Goal: Task Accomplishment & Management: Complete application form

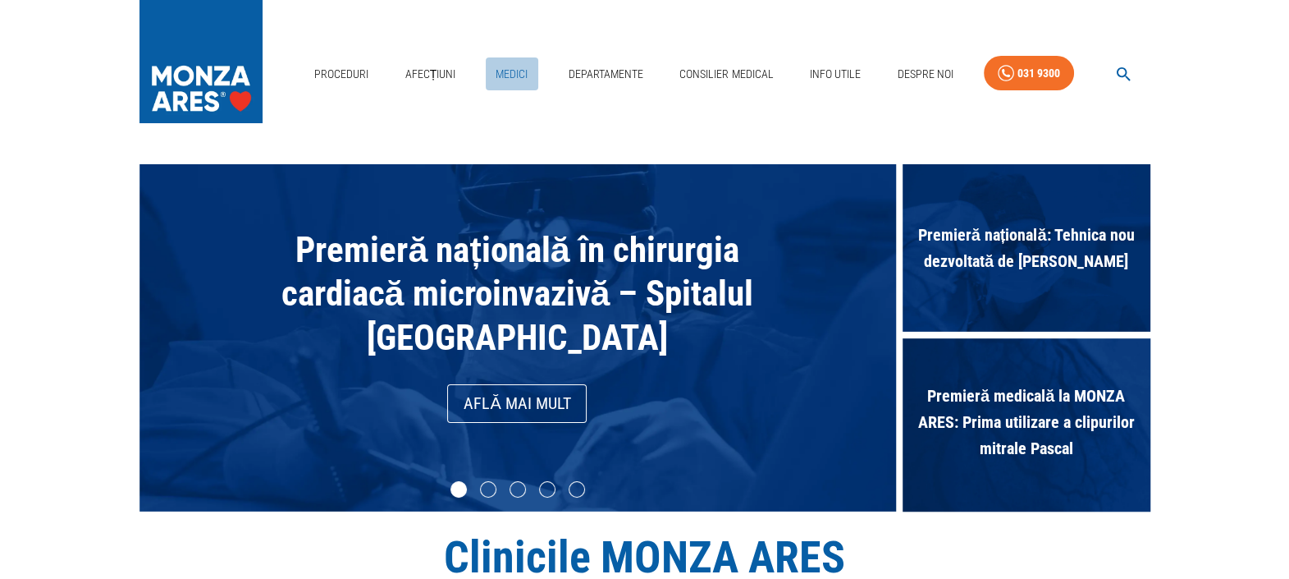
click at [502, 72] on link "Medici" at bounding box center [512, 74] width 53 height 34
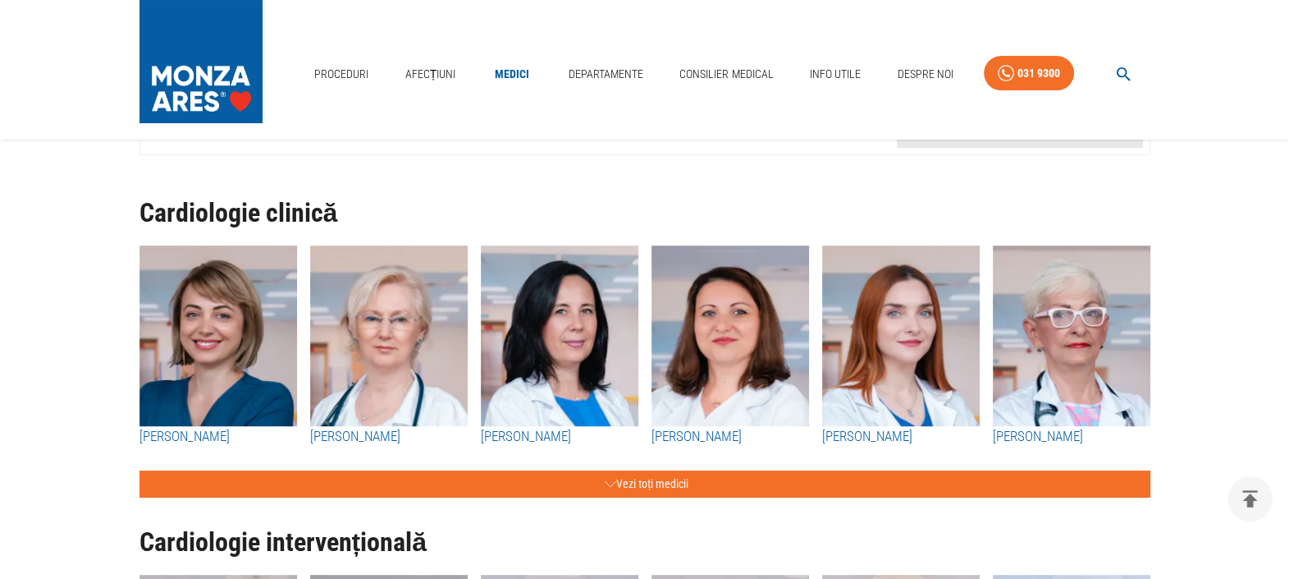
scroll to position [107, 0]
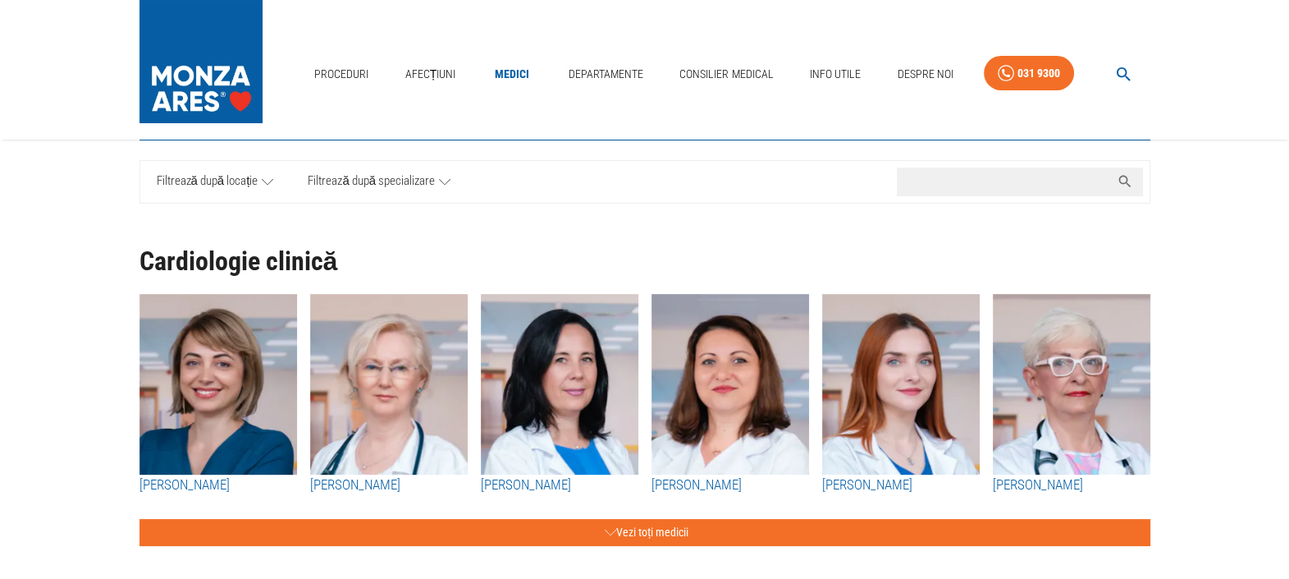
click at [973, 167] on input "Caută nume medic..." at bounding box center [1003, 181] width 213 height 29
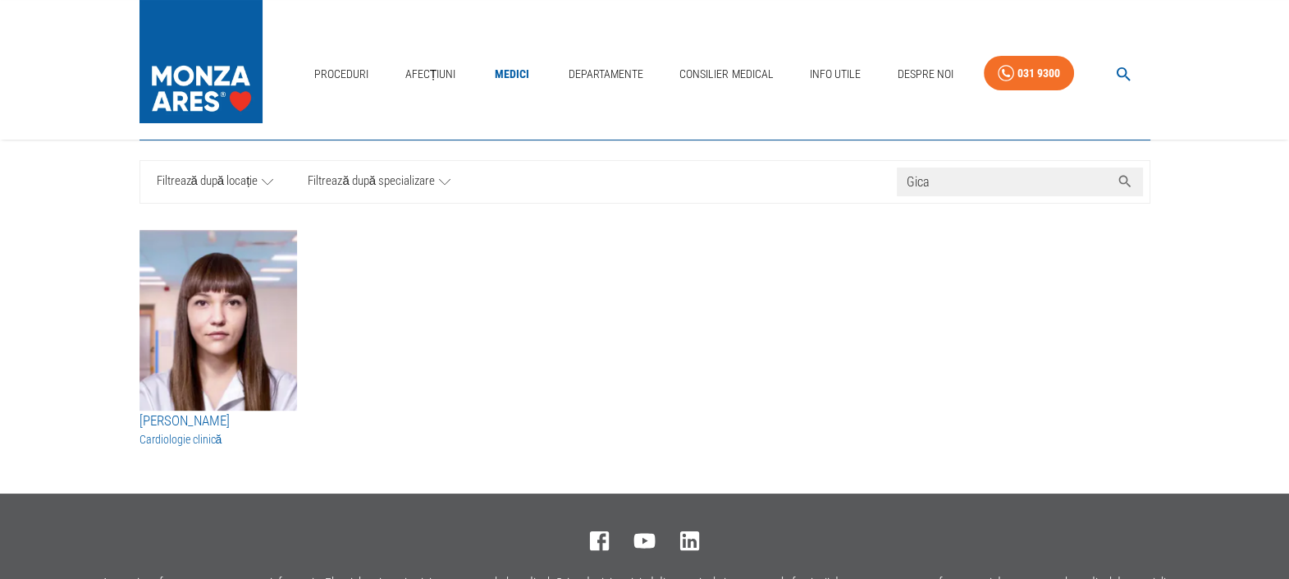
type input "Gica"
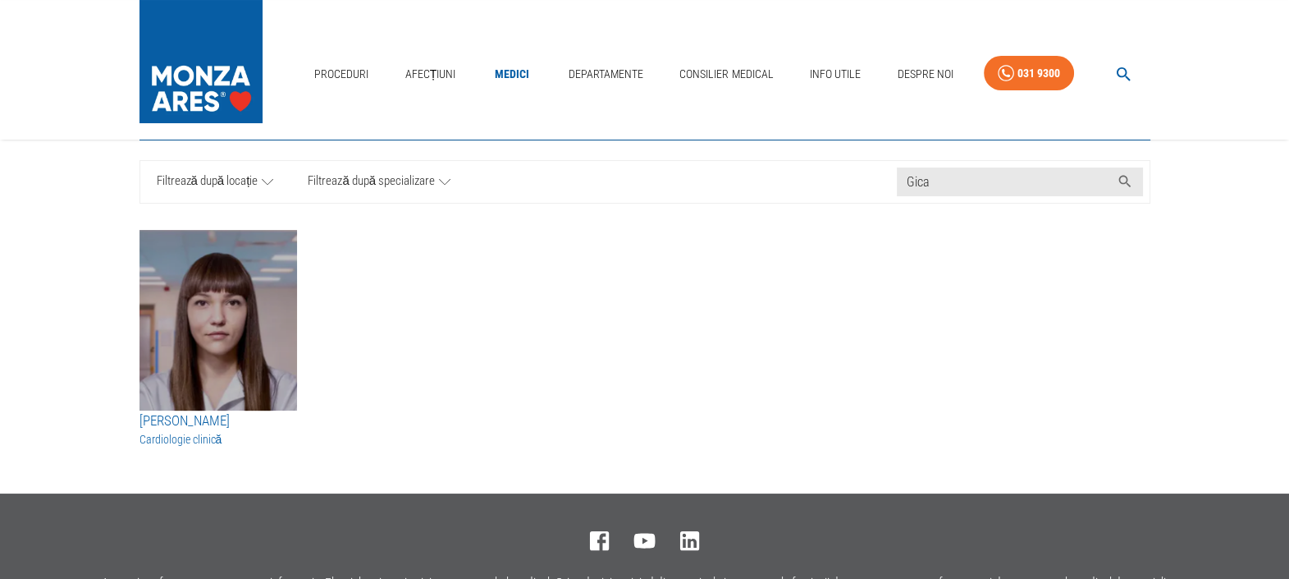
click at [162, 331] on img "button" at bounding box center [219, 320] width 158 height 181
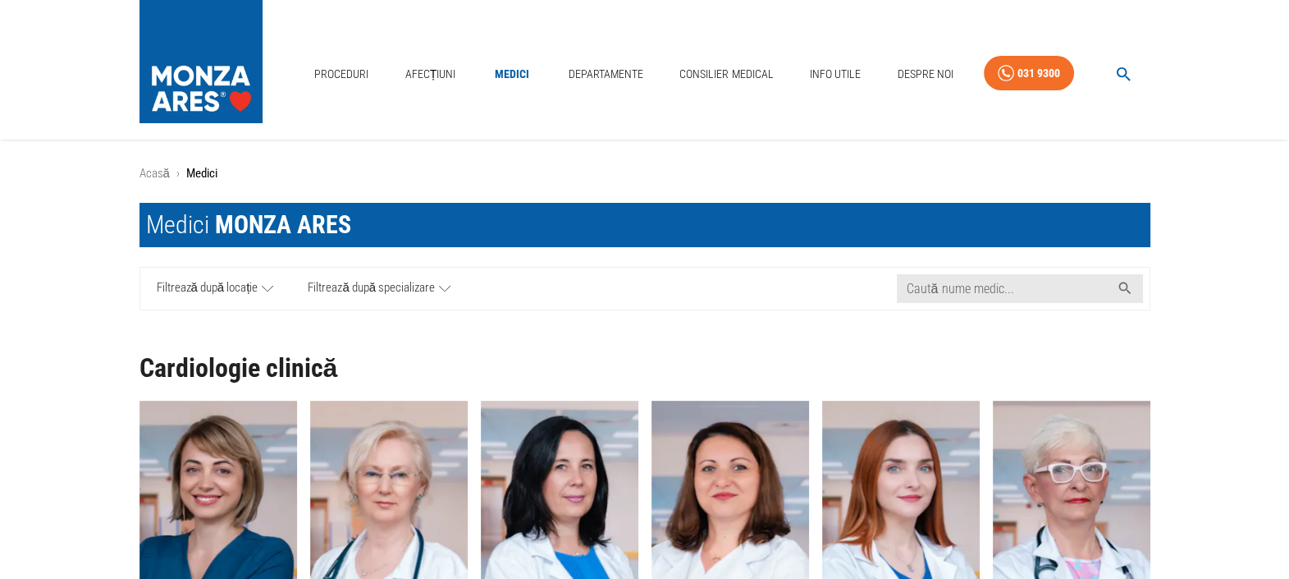
scroll to position [107, 0]
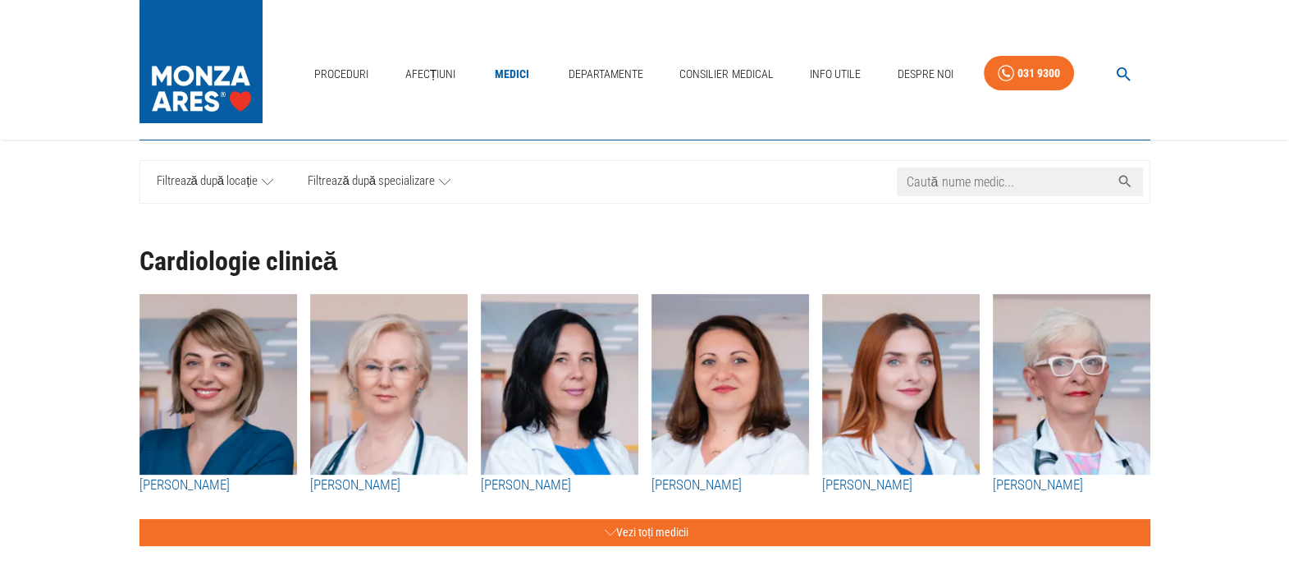
click at [961, 180] on input "Caută nume medic..." at bounding box center [1003, 181] width 213 height 29
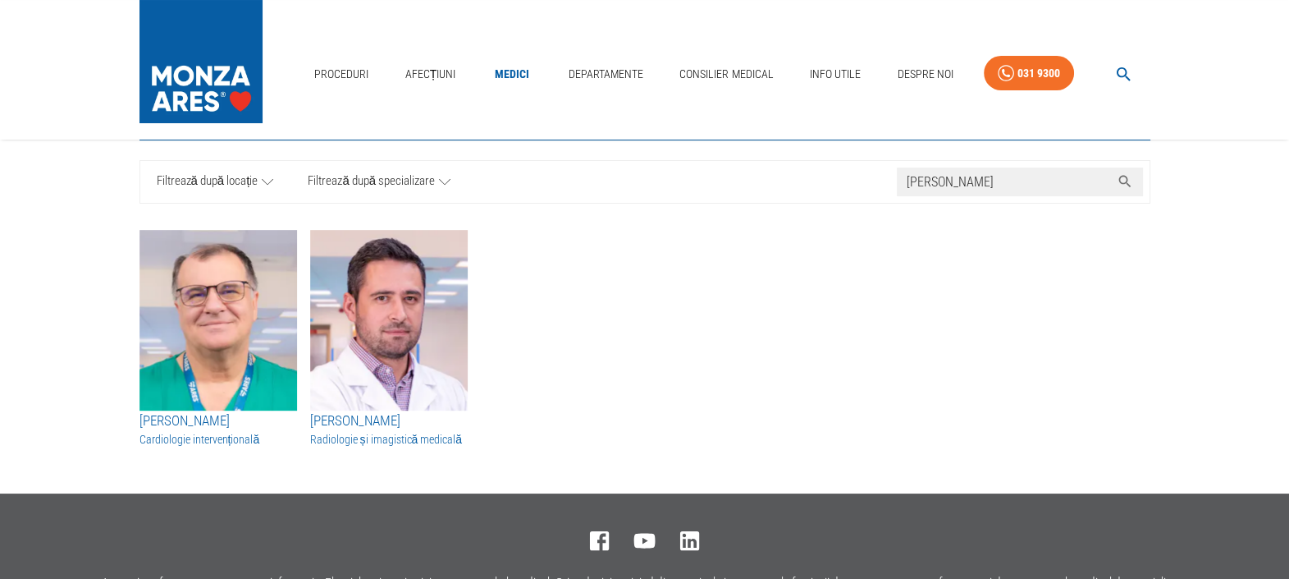
type input "[PERSON_NAME]"
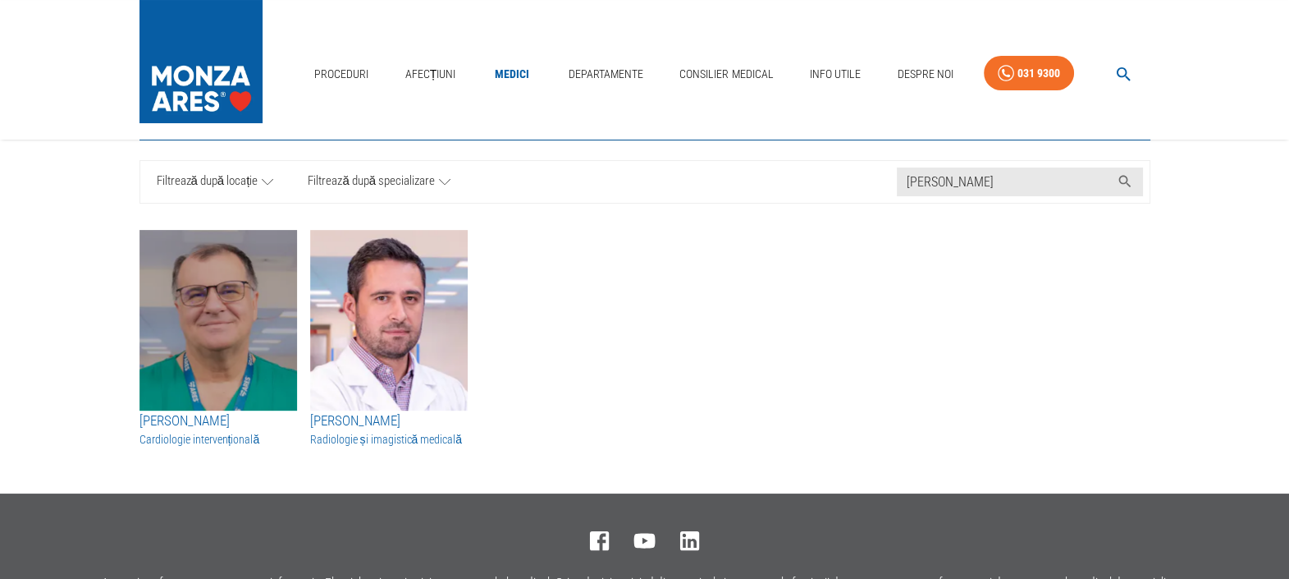
click at [231, 320] on img "button" at bounding box center [219, 320] width 158 height 181
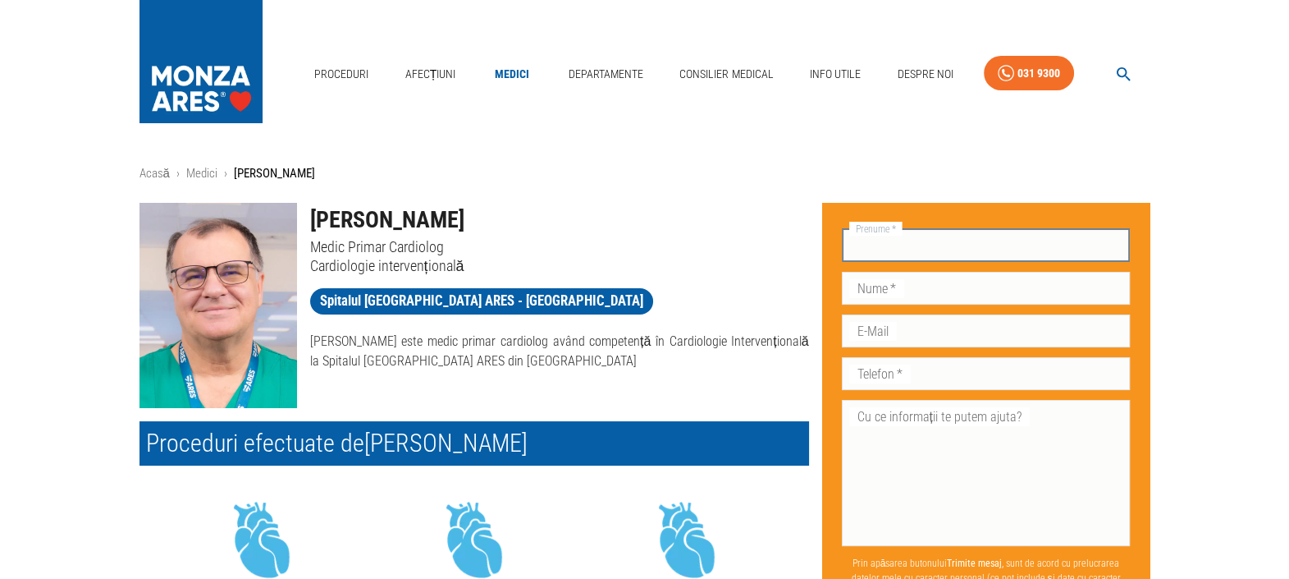
click at [931, 254] on input "Prenume   *" at bounding box center [986, 245] width 289 height 33
type input "[PERSON_NAME]"
type input "Udvari"
type input "[EMAIL_ADDRESS][DOMAIN_NAME]"
type input "0761678193"
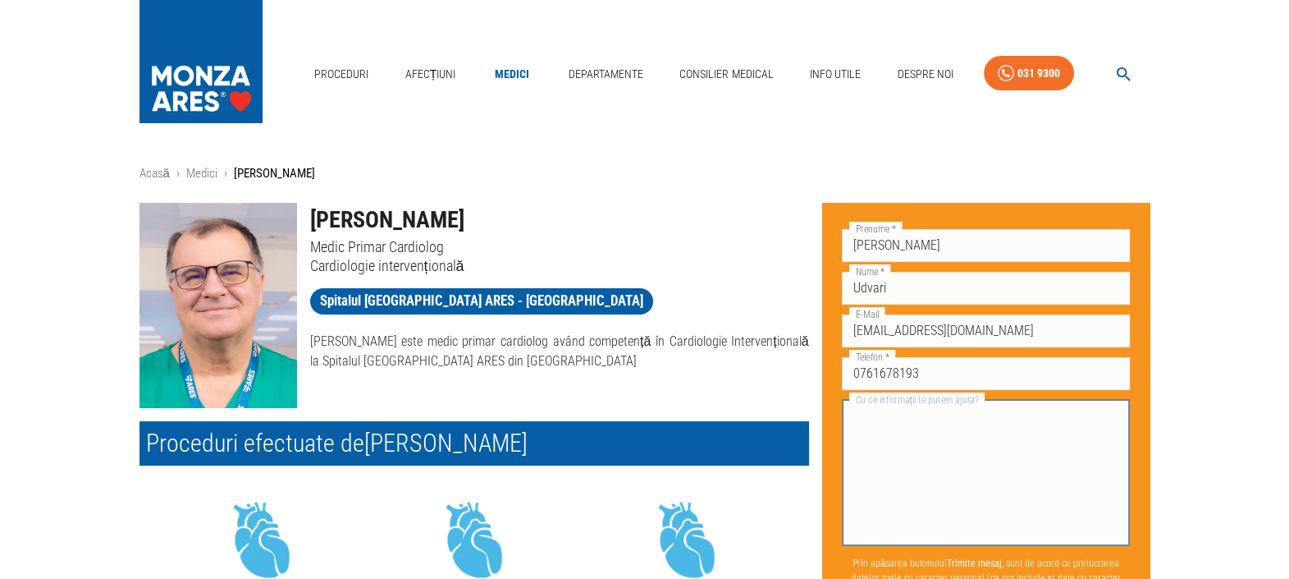
click at [940, 430] on textarea "Cu ce informații te putem ajuta?" at bounding box center [987, 472] width 266 height 132
click at [1044, 435] on textarea "Buna Ziua, as dori sa ma programez la dumneavoastra la un consult, am fost" at bounding box center [987, 472] width 266 height 132
drag, startPoint x: 1044, startPoint y: 435, endPoint x: 844, endPoint y: 412, distance: 201.6
click at [844, 412] on div "Buna Ziua, as dori sa ma programez la dumneavoastra la un consult, am fost x Cu…" at bounding box center [986, 473] width 289 height 146
paste textarea "ziua, in urma unei ecografii Doppler Carotidiene, am fost diagnosticat cu Atero…"
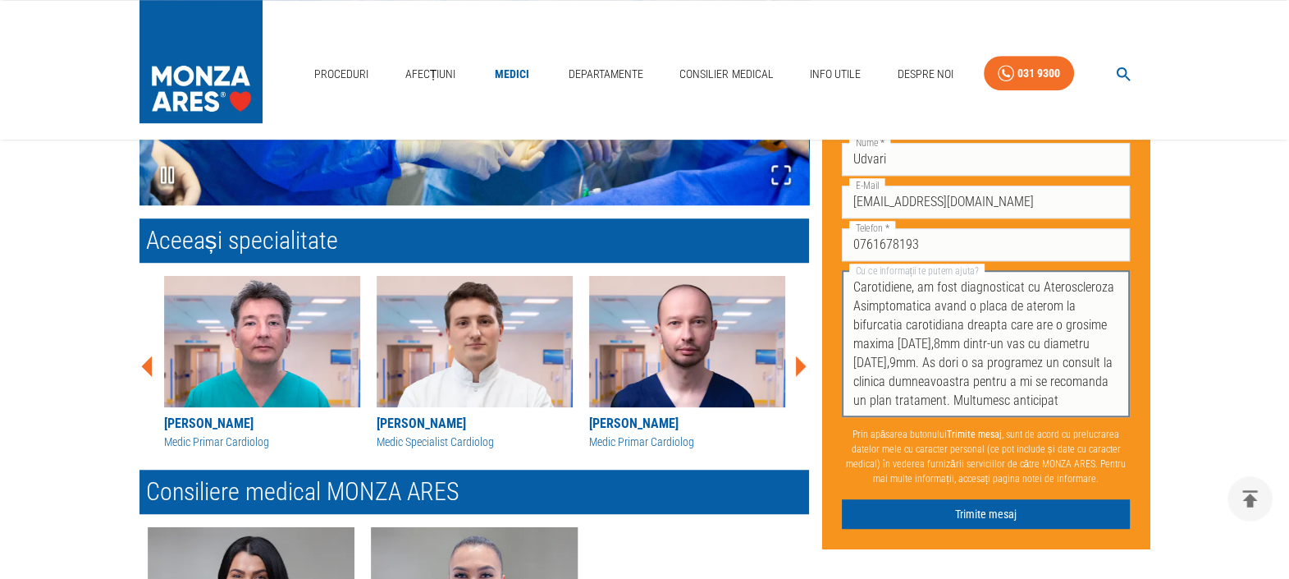
scroll to position [1364, 0]
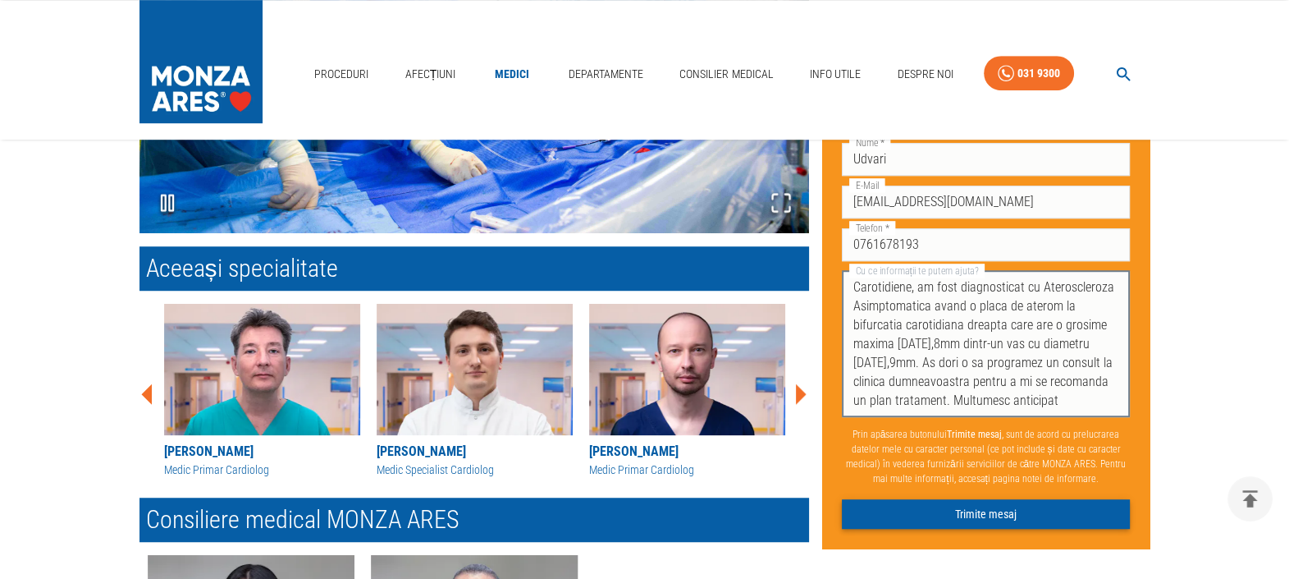
type textarea "Buna ziua, in urma unei ecografii Doppler Carotidiene, am fost diagnosticat cu …"
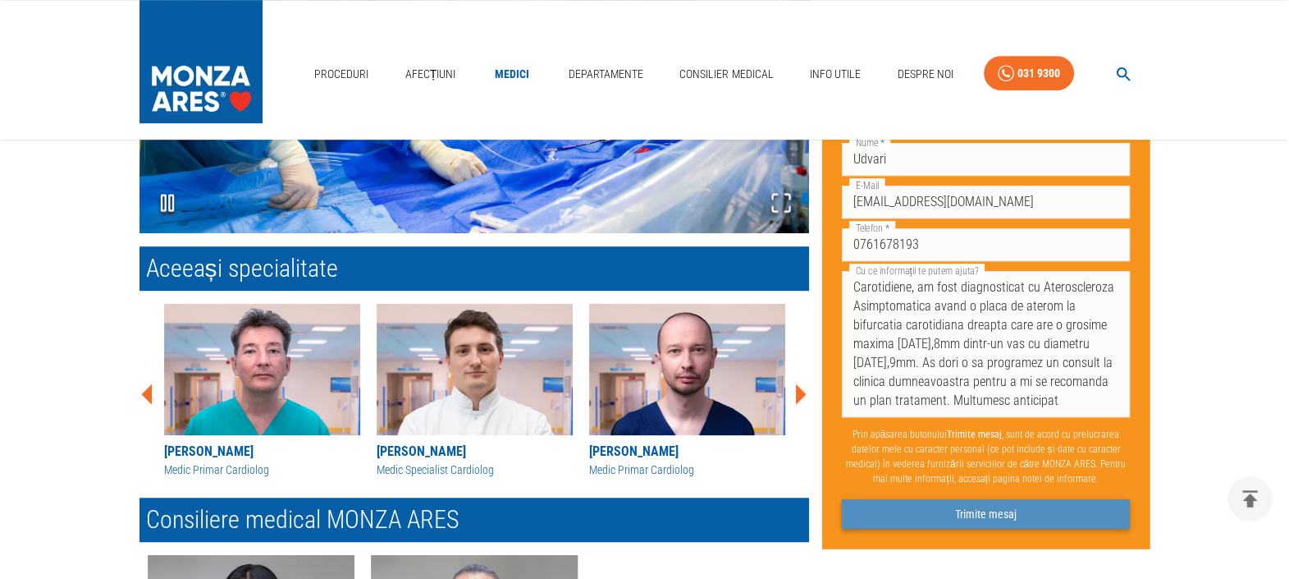
click at [971, 504] on button "Trimite mesaj" at bounding box center [986, 514] width 289 height 30
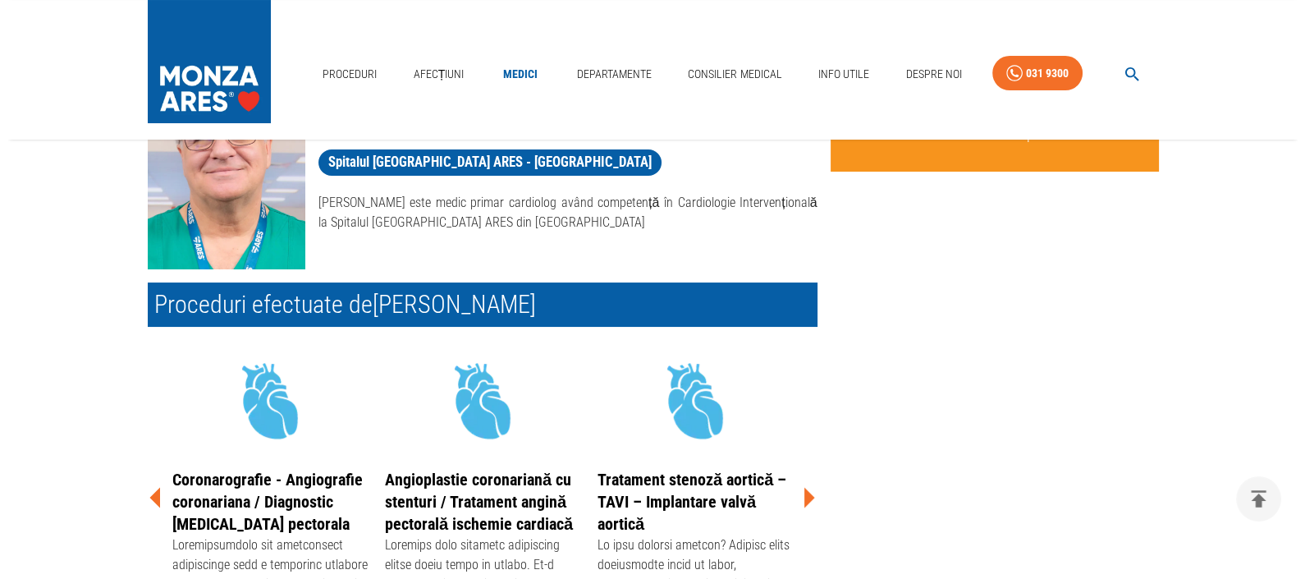
scroll to position [0, 0]
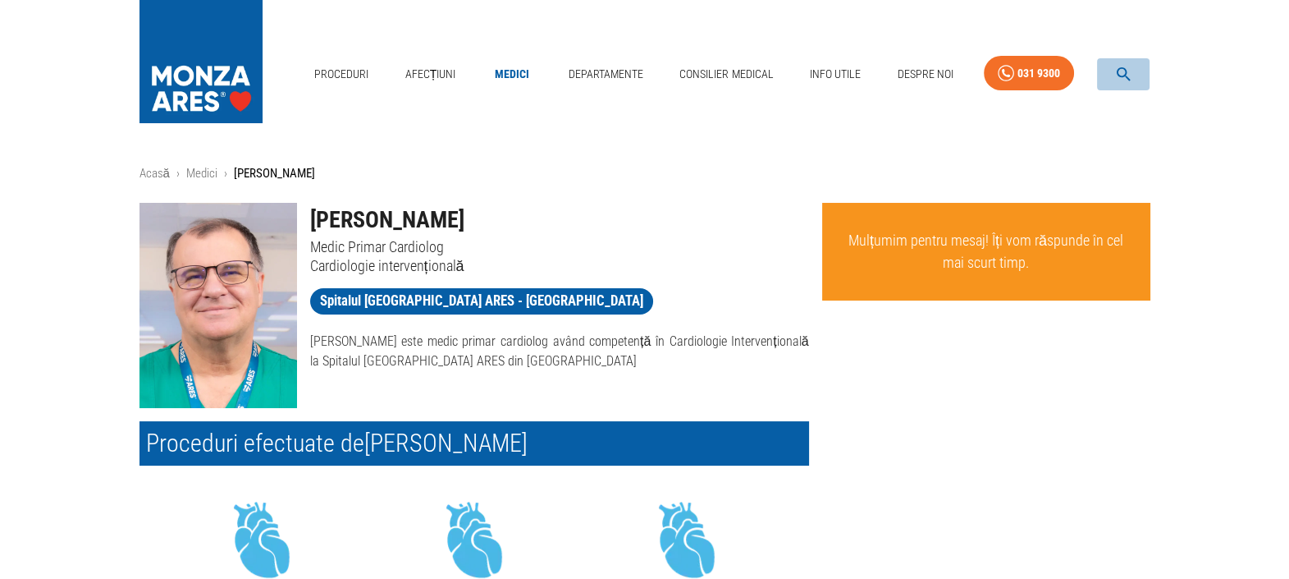
click at [1121, 74] on icon "button" at bounding box center [1123, 74] width 19 height 19
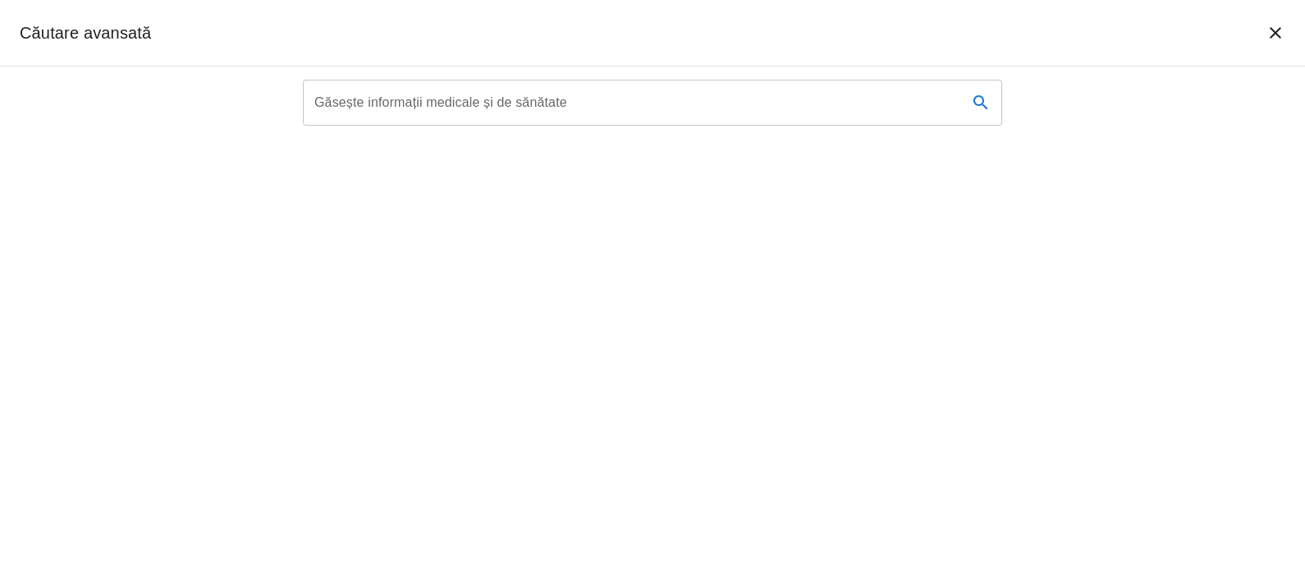
scroll to position [107, 0]
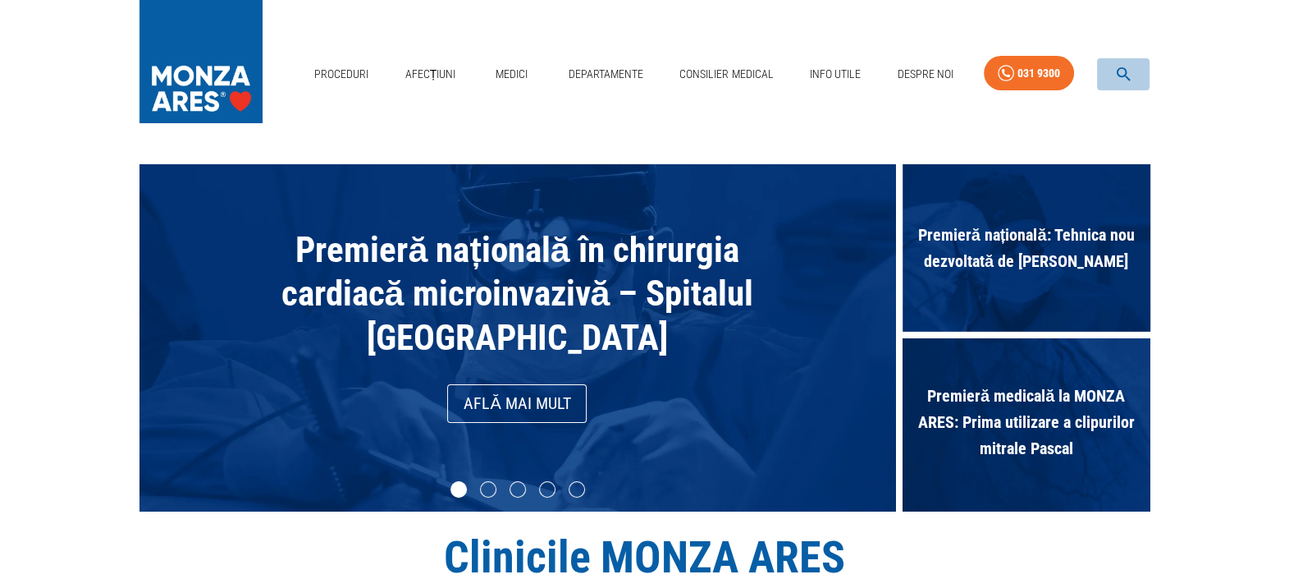
drag, startPoint x: 0, startPoint y: 0, endPoint x: 1124, endPoint y: 67, distance: 1126.3
click at [1124, 67] on icon "button" at bounding box center [1123, 74] width 19 height 19
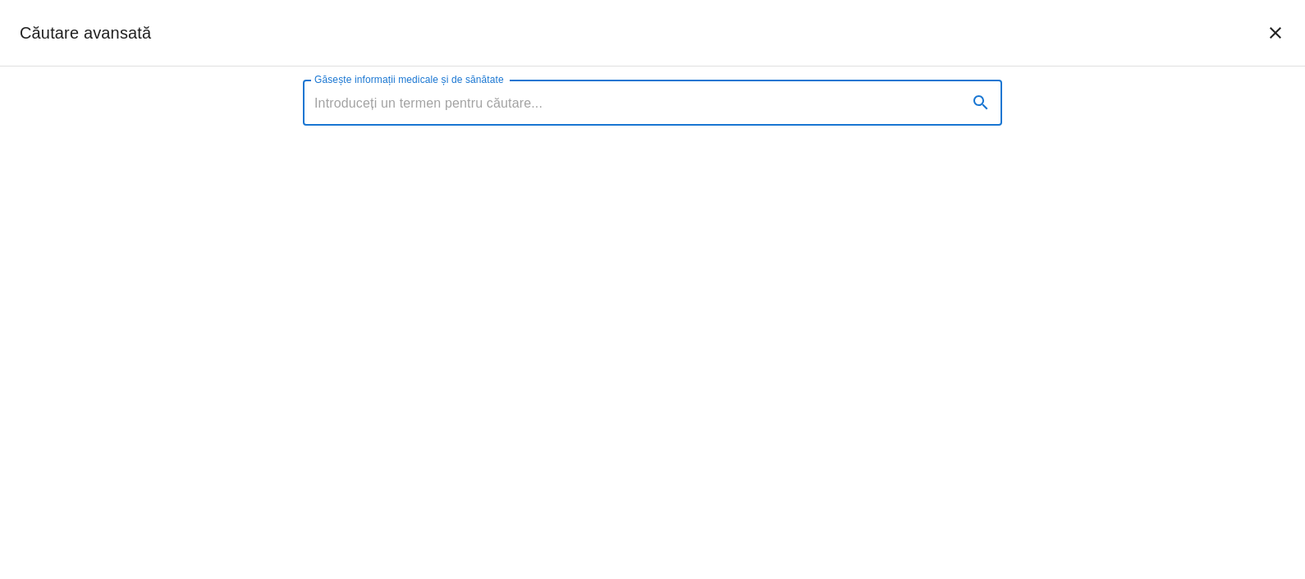
click at [648, 90] on input "Găsește informații medicale și de sănătate" at bounding box center [629, 103] width 652 height 46
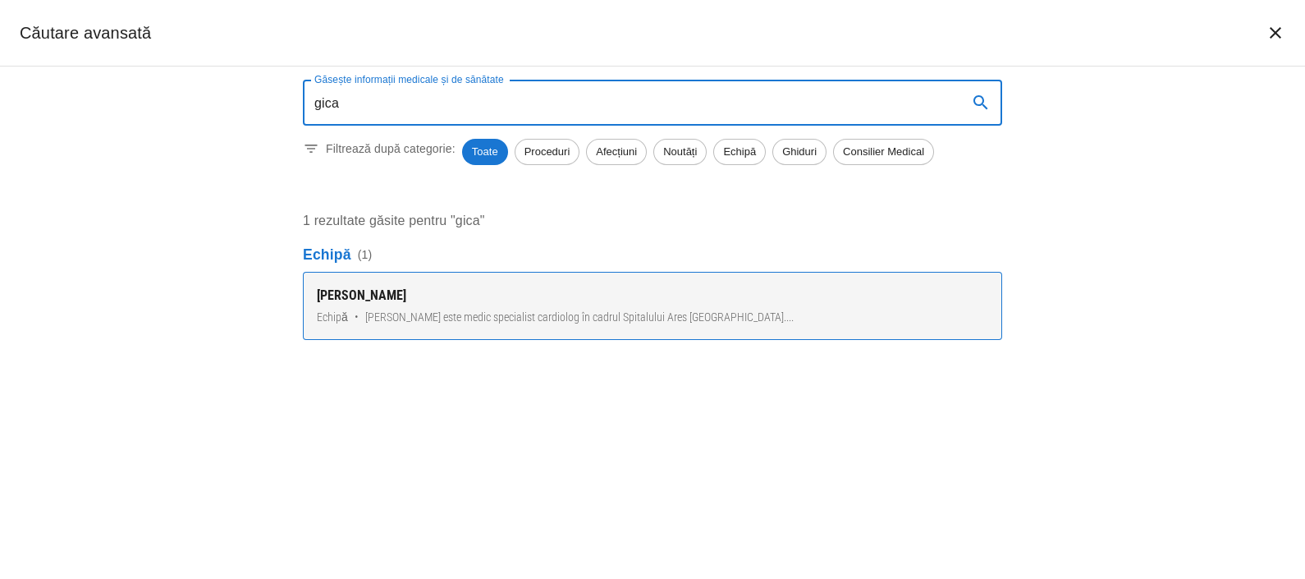
type input "gica"
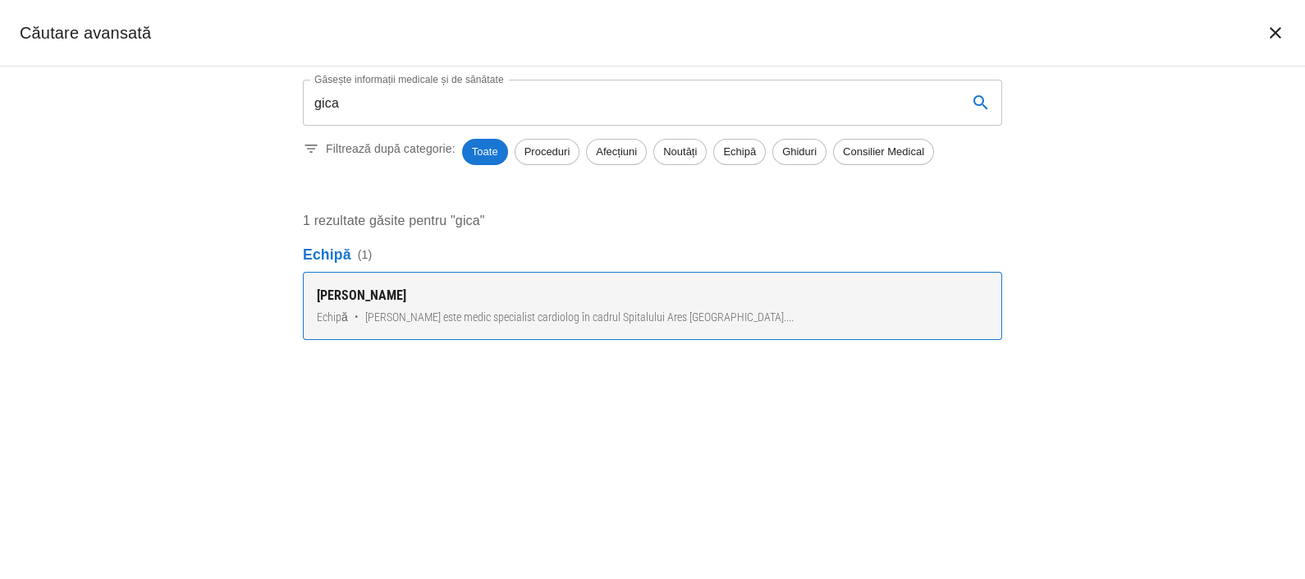
click at [479, 316] on span "Dr. Alexandra Gică este medic specialist cardiolog în cadrul Spitalului Ares Cl…" at bounding box center [579, 317] width 428 height 17
